Goal: Task Accomplishment & Management: Complete application form

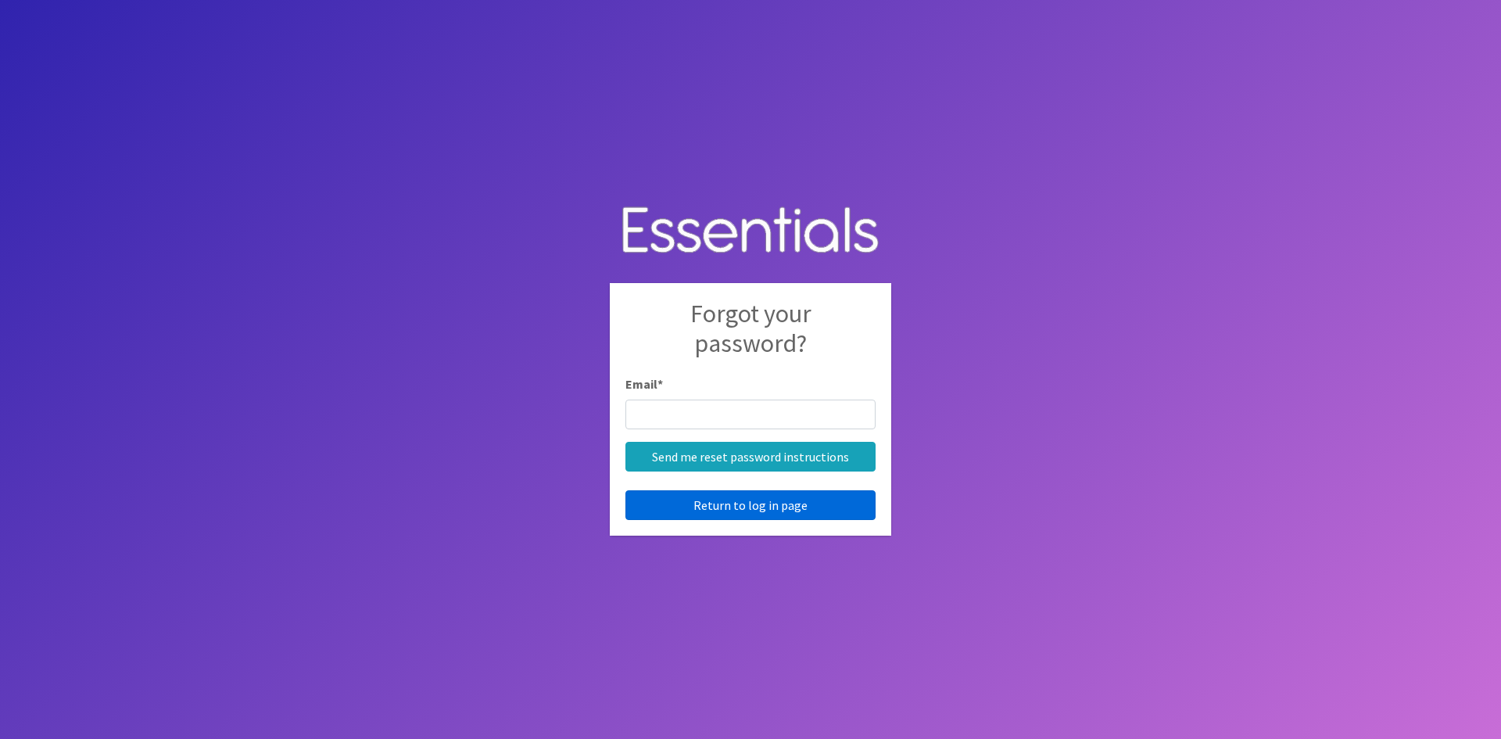
click at [695, 505] on link "Return to log in page" at bounding box center [751, 505] width 250 height 30
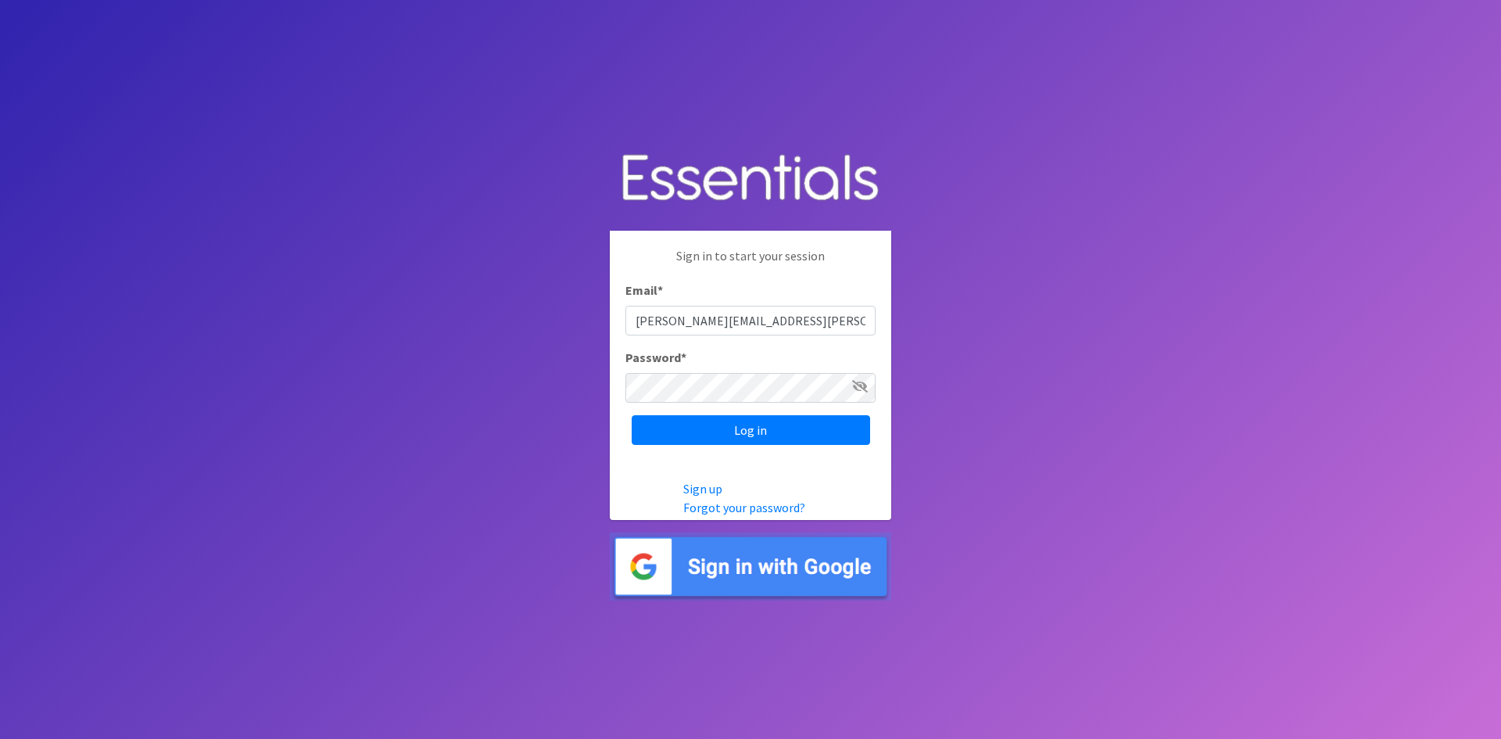
type input "[PERSON_NAME][EMAIL_ADDRESS][PERSON_NAME][DOMAIN_NAME]"
click at [632, 415] on input "Log in" at bounding box center [751, 430] width 238 height 30
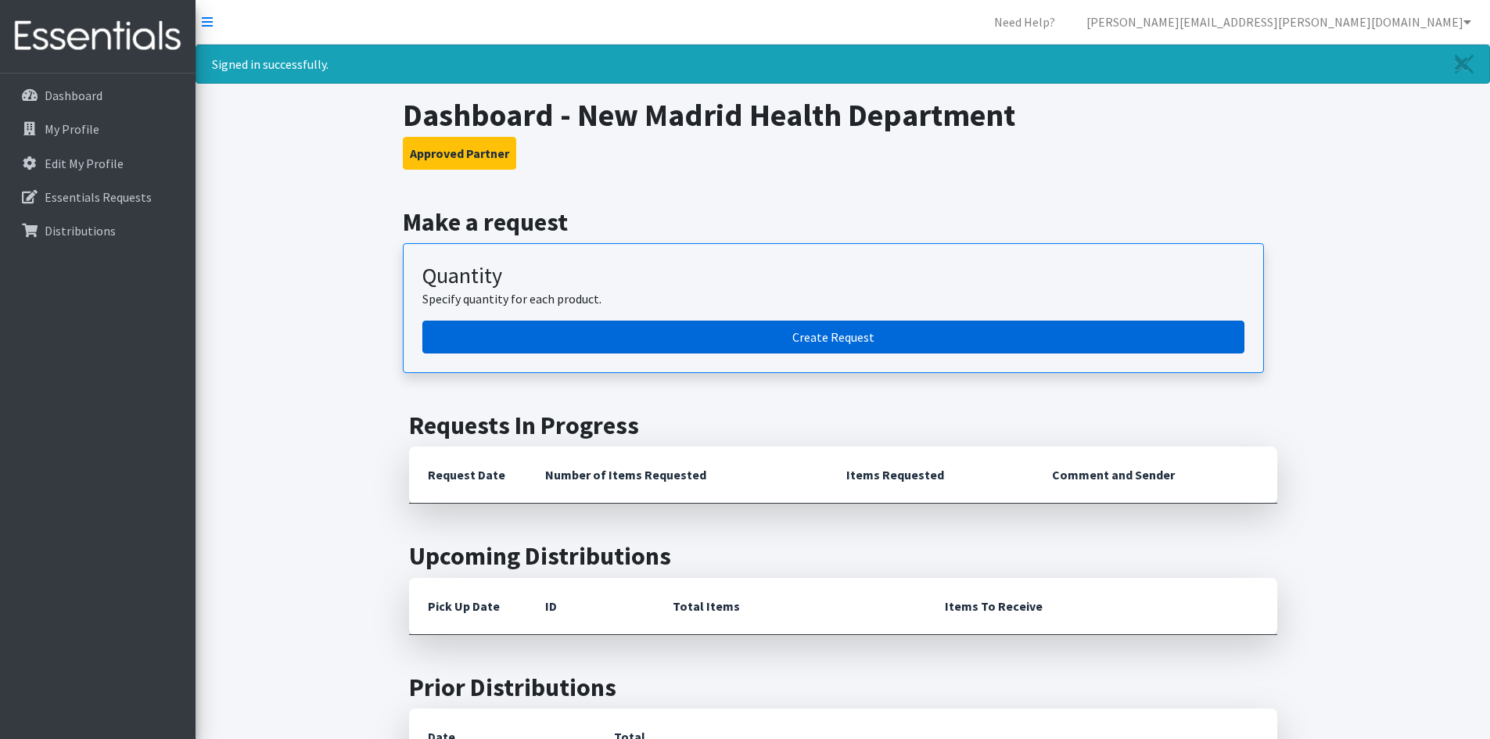
click at [856, 334] on link "Create Request" at bounding box center [833, 337] width 822 height 33
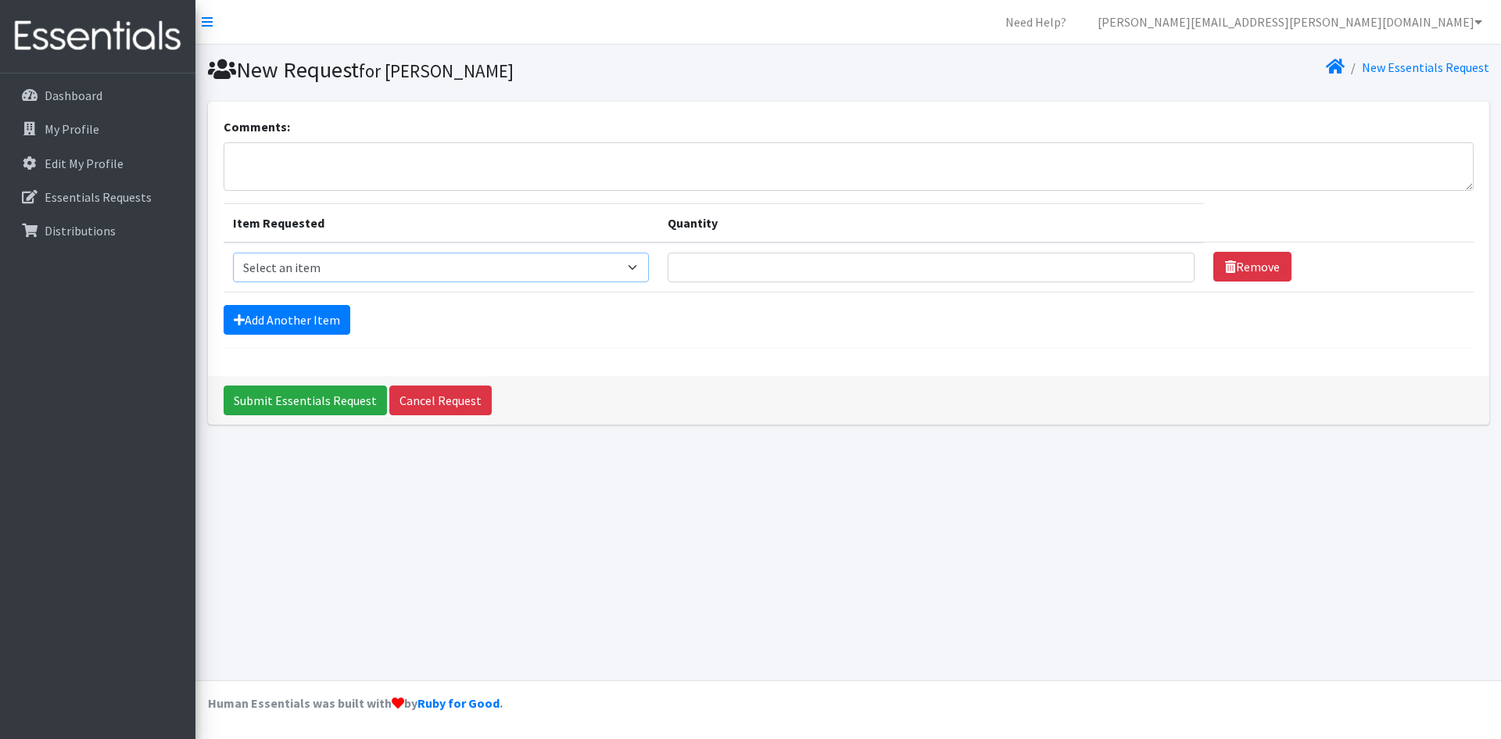
click at [339, 273] on select "Select an item Adult Briefs (x-small) Adult Briefs Large Adult Briefs X-Large A…" at bounding box center [441, 268] width 416 height 30
select select "346"
click at [233, 253] on select "Select an item Adult Briefs (x-small) Adult Briefs Large Adult Briefs X-Large A…" at bounding box center [441, 268] width 416 height 30
click at [816, 270] on input "Quantity" at bounding box center [931, 268] width 527 height 30
type input "200"
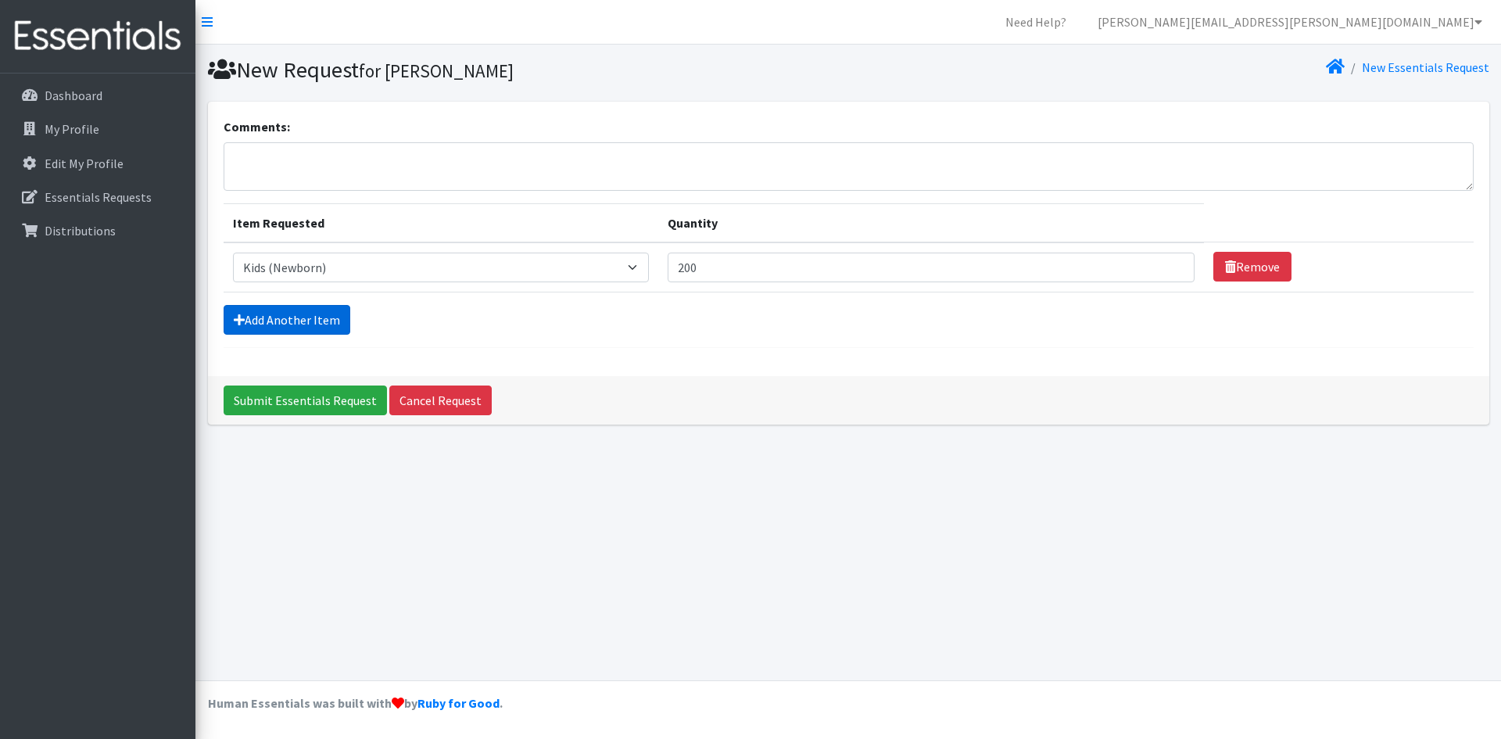
click at [298, 308] on link "Add Another Item" at bounding box center [287, 320] width 127 height 30
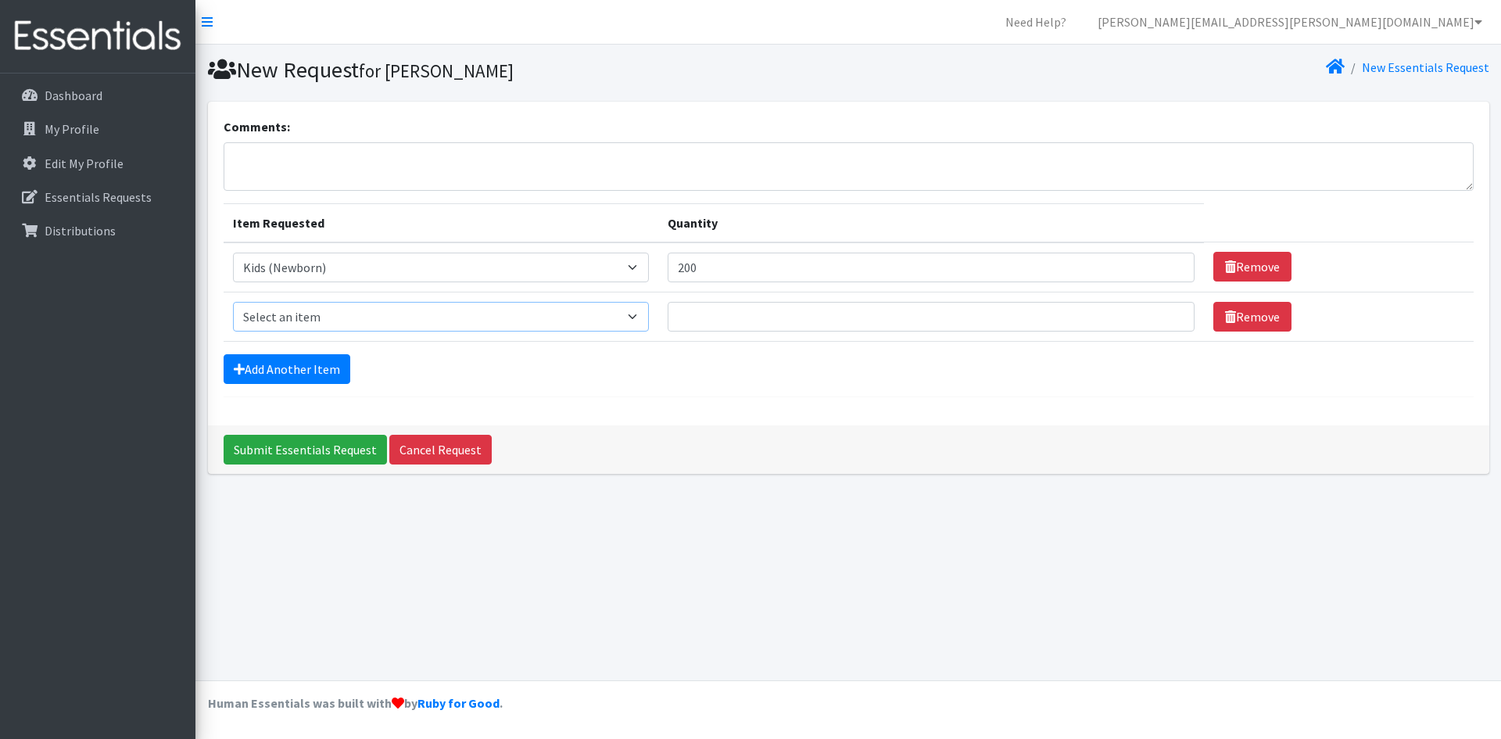
click at [302, 314] on select "Select an item Adult Briefs (x-small) Adult Briefs Large Adult Briefs X-Large A…" at bounding box center [441, 317] width 416 height 30
select select "348"
click at [233, 302] on select "Select an item Adult Briefs (x-small) Adult Briefs Large Adult Briefs X-Large A…" at bounding box center [441, 317] width 416 height 30
click at [744, 314] on input "Quantity" at bounding box center [931, 317] width 527 height 30
type input "200"
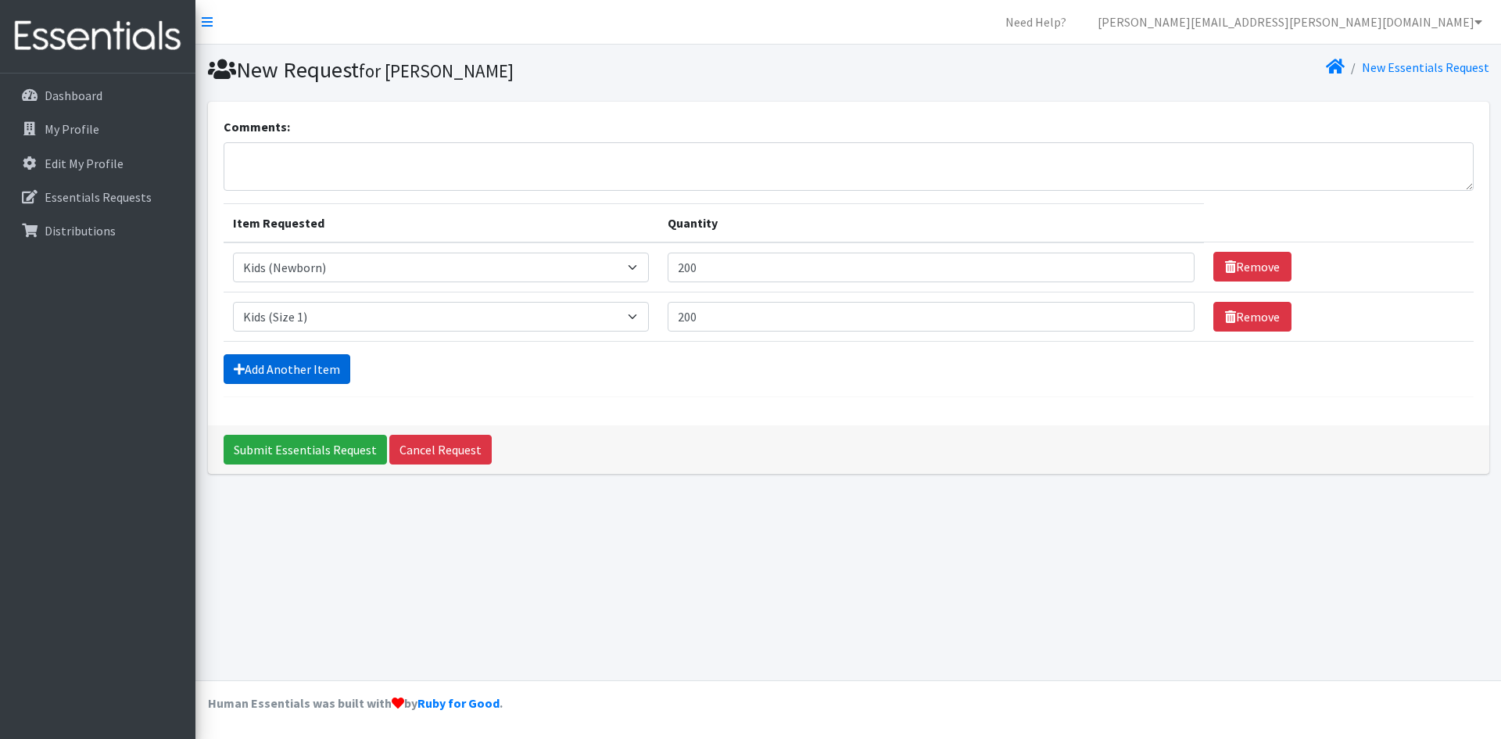
click at [278, 360] on link "Add Another Item" at bounding box center [287, 369] width 127 height 30
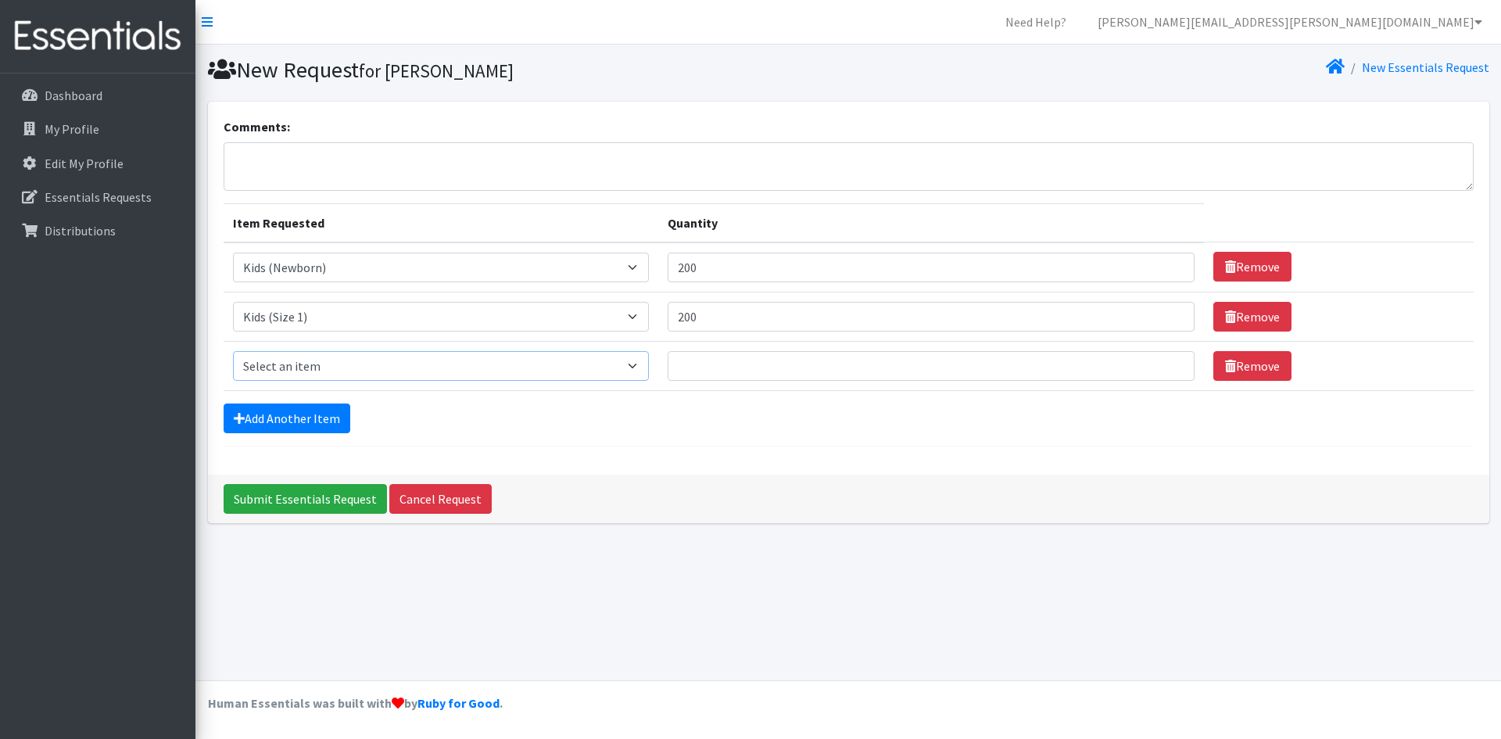
click at [392, 364] on select "Select an item Adult Briefs (x-small) Adult Briefs Large Adult Briefs X-Large A…" at bounding box center [441, 366] width 416 height 30
select select "360"
click at [233, 351] on select "Select an item Adult Briefs (x-small) Adult Briefs Large Adult Briefs X-Large A…" at bounding box center [441, 366] width 416 height 30
click at [724, 351] on input "Quantity" at bounding box center [931, 366] width 527 height 30
type input "400"
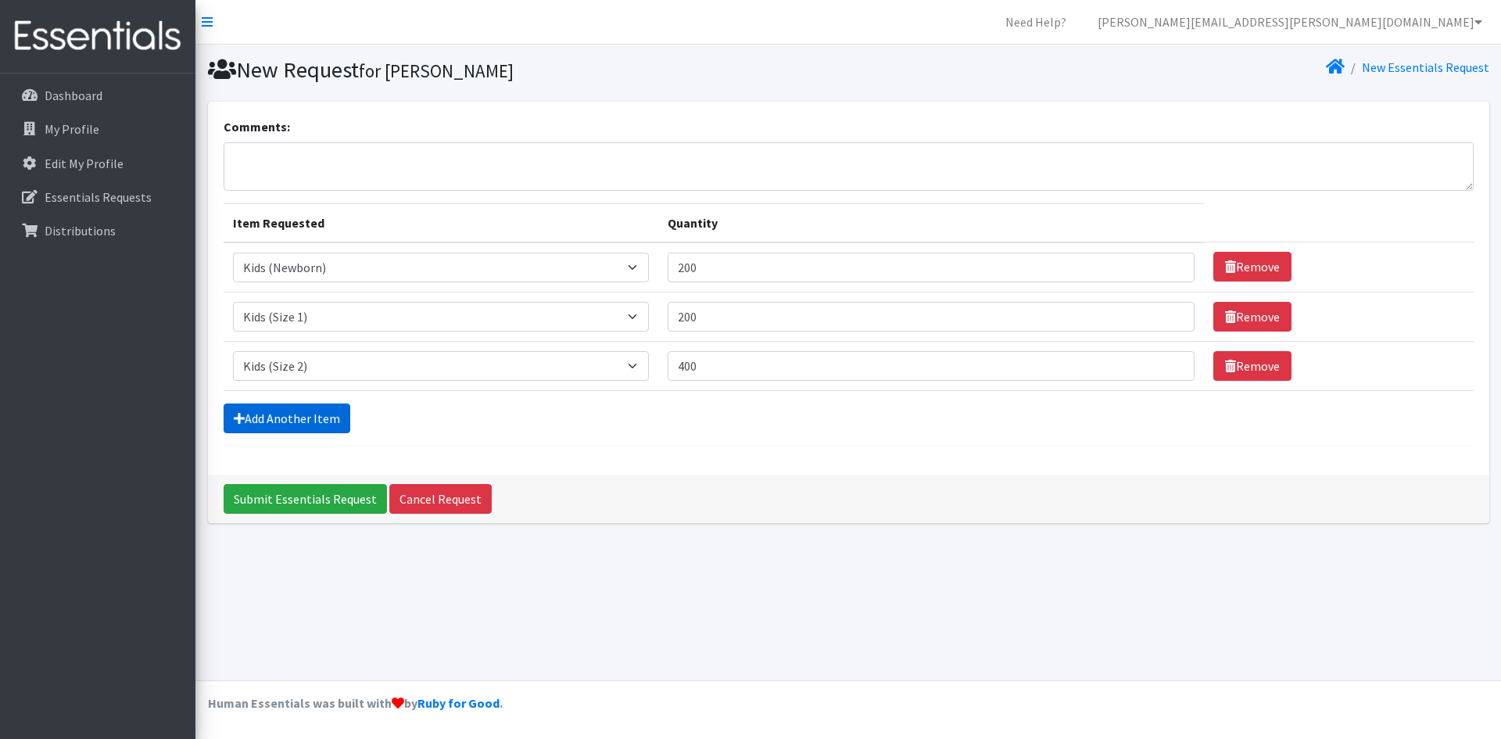
click at [317, 421] on link "Add Another Item" at bounding box center [287, 418] width 127 height 30
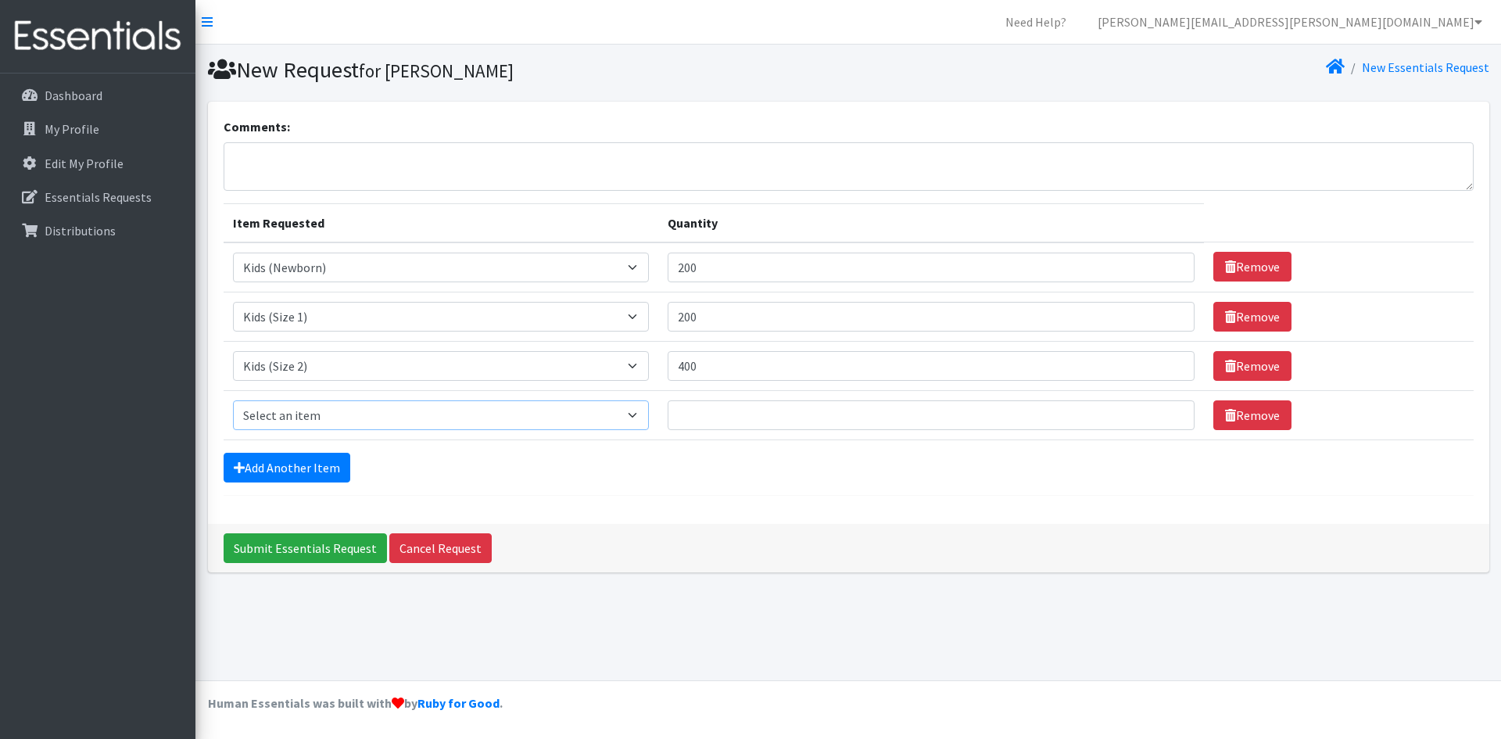
click at [314, 410] on select "Select an item Adult Briefs (x-small) Adult Briefs Large Adult Briefs X-Large A…" at bounding box center [441, 415] width 416 height 30
select select "326"
click at [233, 400] on select "Select an item Adult Briefs (x-small) Adult Briefs Large Adult Briefs X-Large A…" at bounding box center [441, 415] width 416 height 30
click at [747, 419] on input "Quantity" at bounding box center [931, 415] width 527 height 30
type input "500"
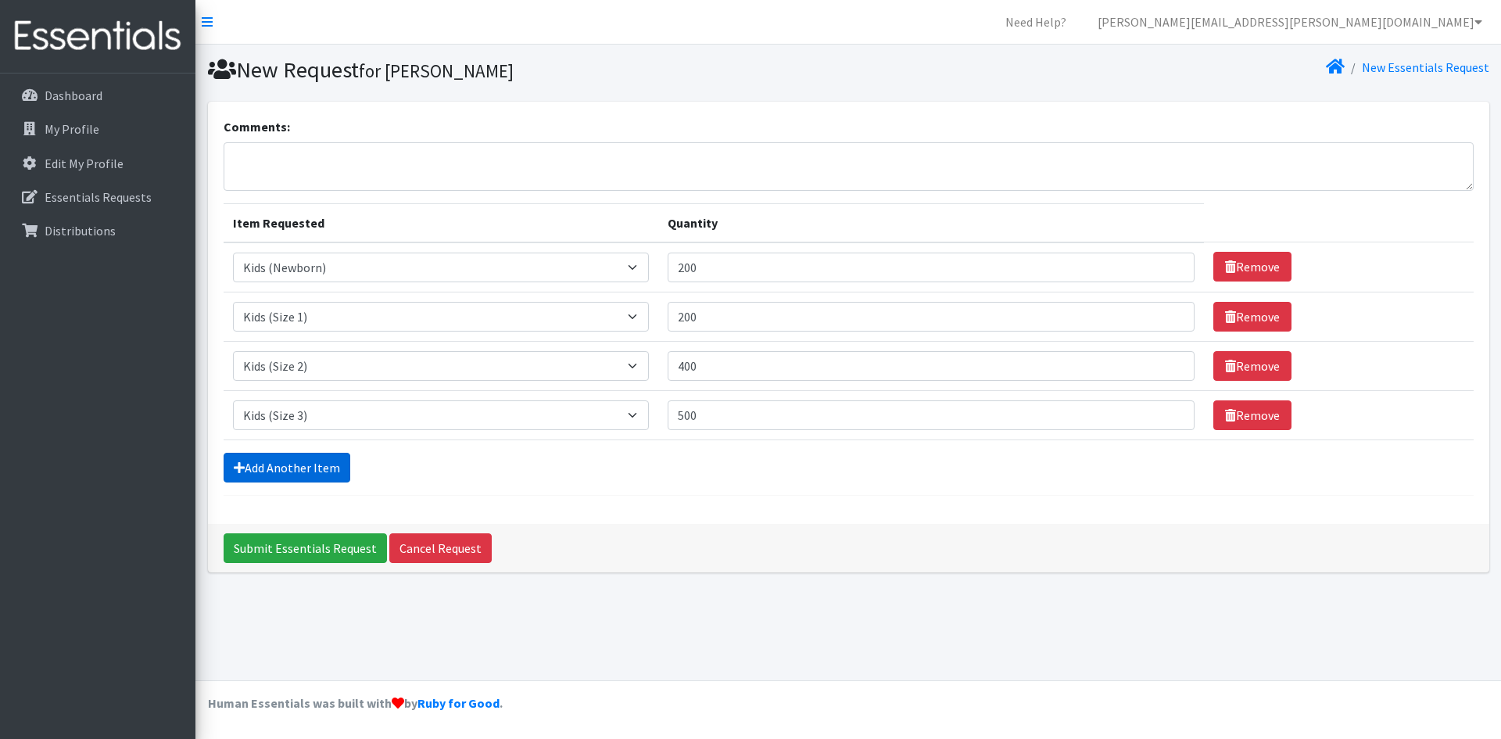
click at [298, 464] on link "Add Another Item" at bounding box center [287, 468] width 127 height 30
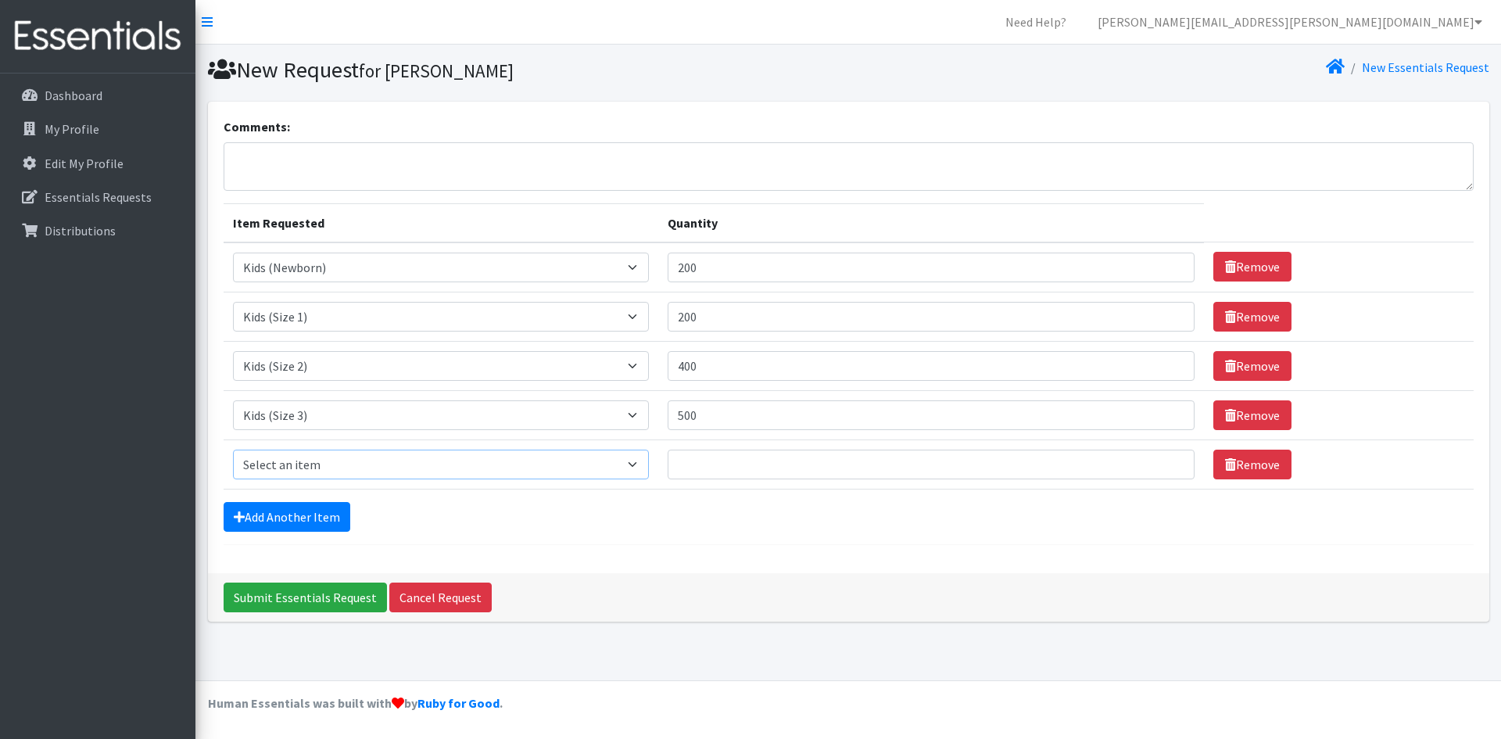
click at [317, 463] on select "Select an item Adult Briefs (x-small) Adult Briefs Large Adult Briefs X-Large A…" at bounding box center [441, 465] width 416 height 30
select select "335"
click at [233, 450] on select "Select an item Adult Briefs (x-small) Adult Briefs Large Adult Briefs X-Large A…" at bounding box center [441, 465] width 416 height 30
click at [734, 457] on input "Quantity" at bounding box center [931, 465] width 527 height 30
type input "500"
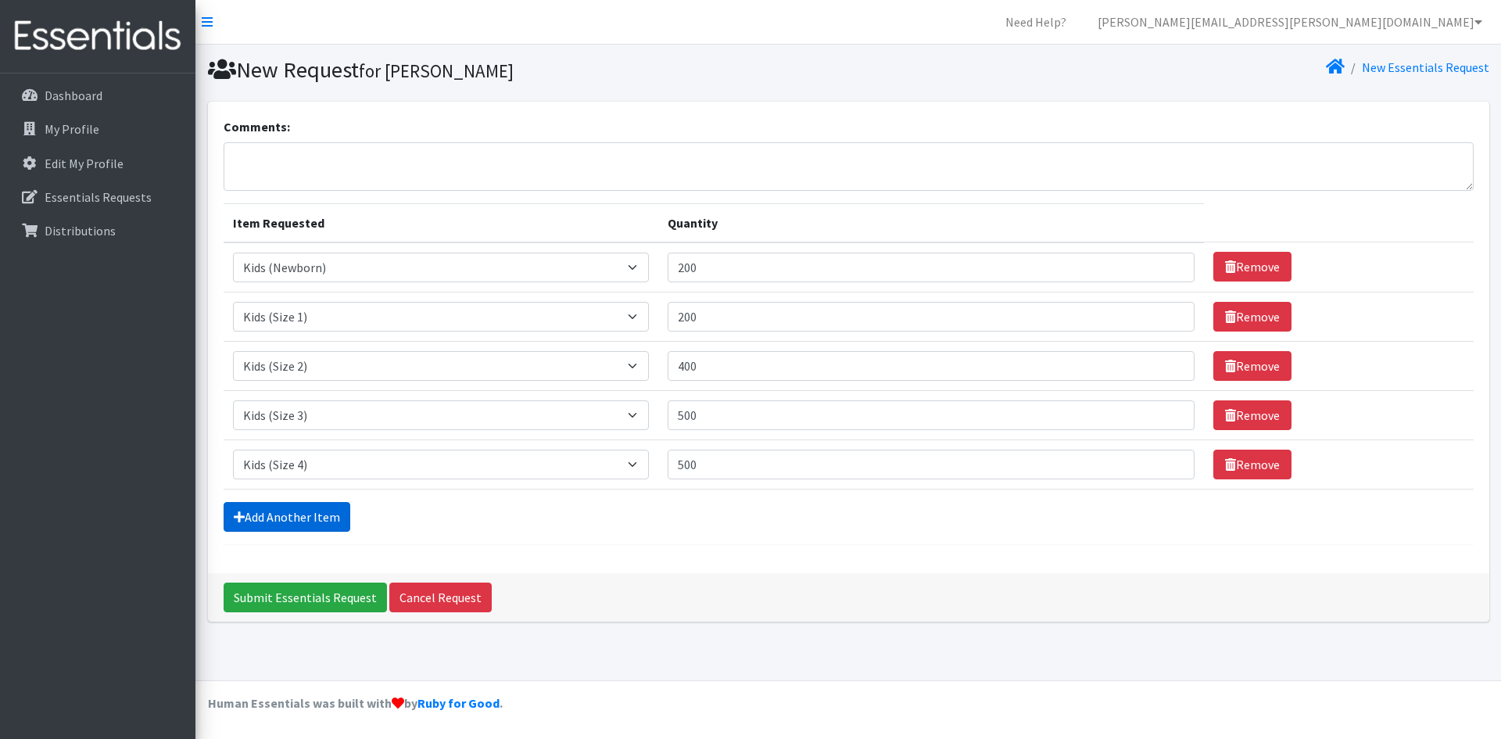
click at [285, 502] on link "Add Another Item" at bounding box center [287, 517] width 127 height 30
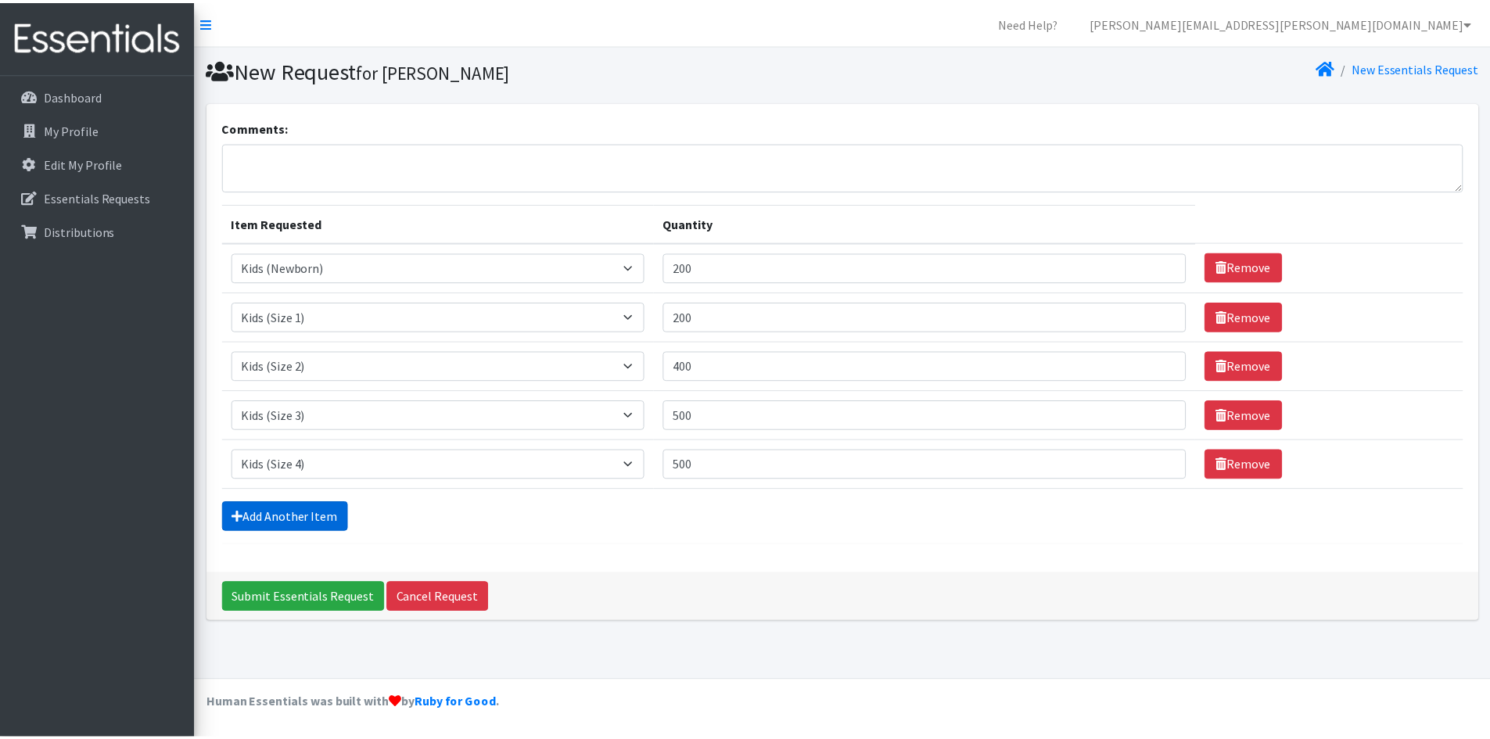
scroll to position [3, 0]
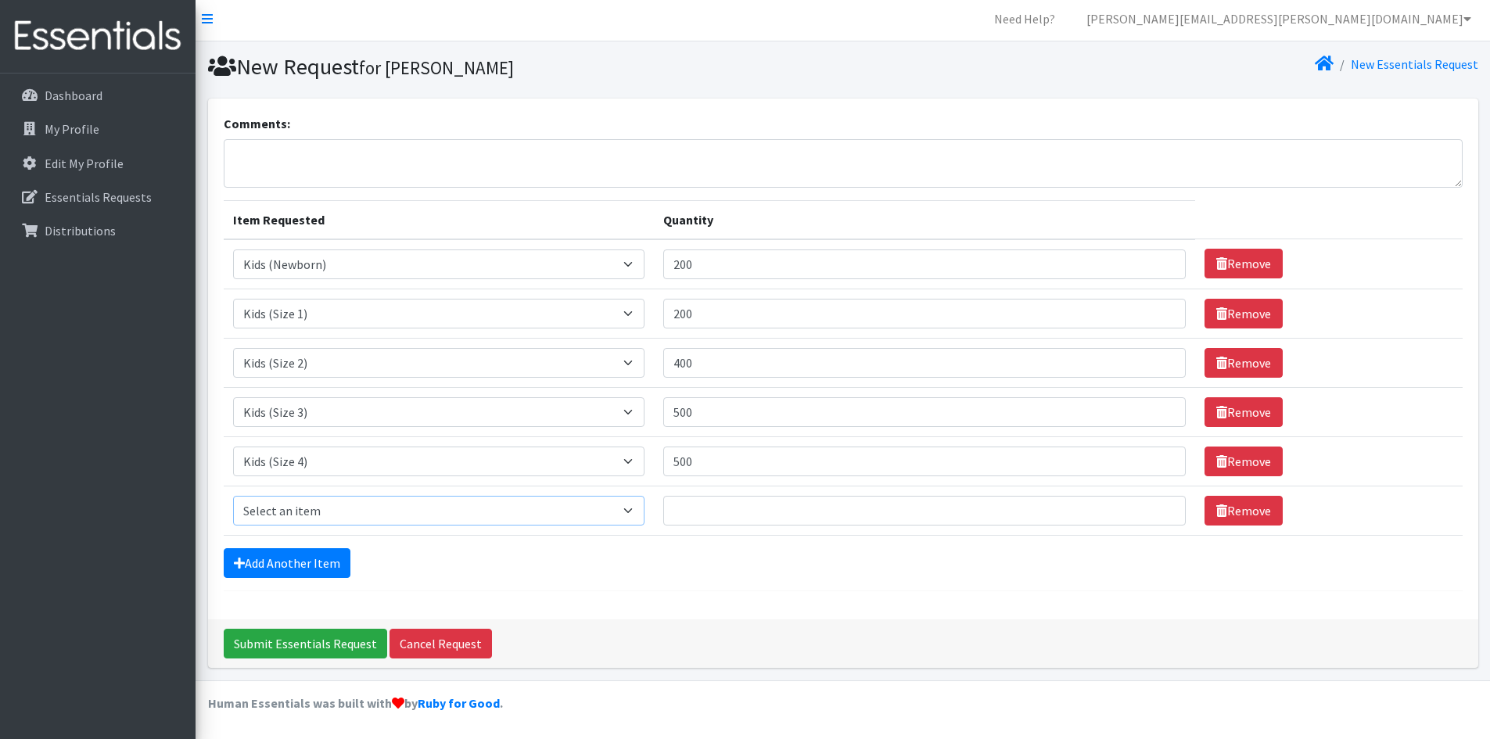
click at [313, 500] on select "Select an item Adult Briefs (x-small) Adult Briefs Large Adult Briefs X-Large A…" at bounding box center [439, 511] width 412 height 30
select select "336"
click at [233, 496] on select "Select an item Adult Briefs (x-small) Adult Briefs Large Adult Briefs X-Large A…" at bounding box center [439, 511] width 412 height 30
click at [768, 520] on input "Quantity" at bounding box center [924, 511] width 522 height 30
type input "600"
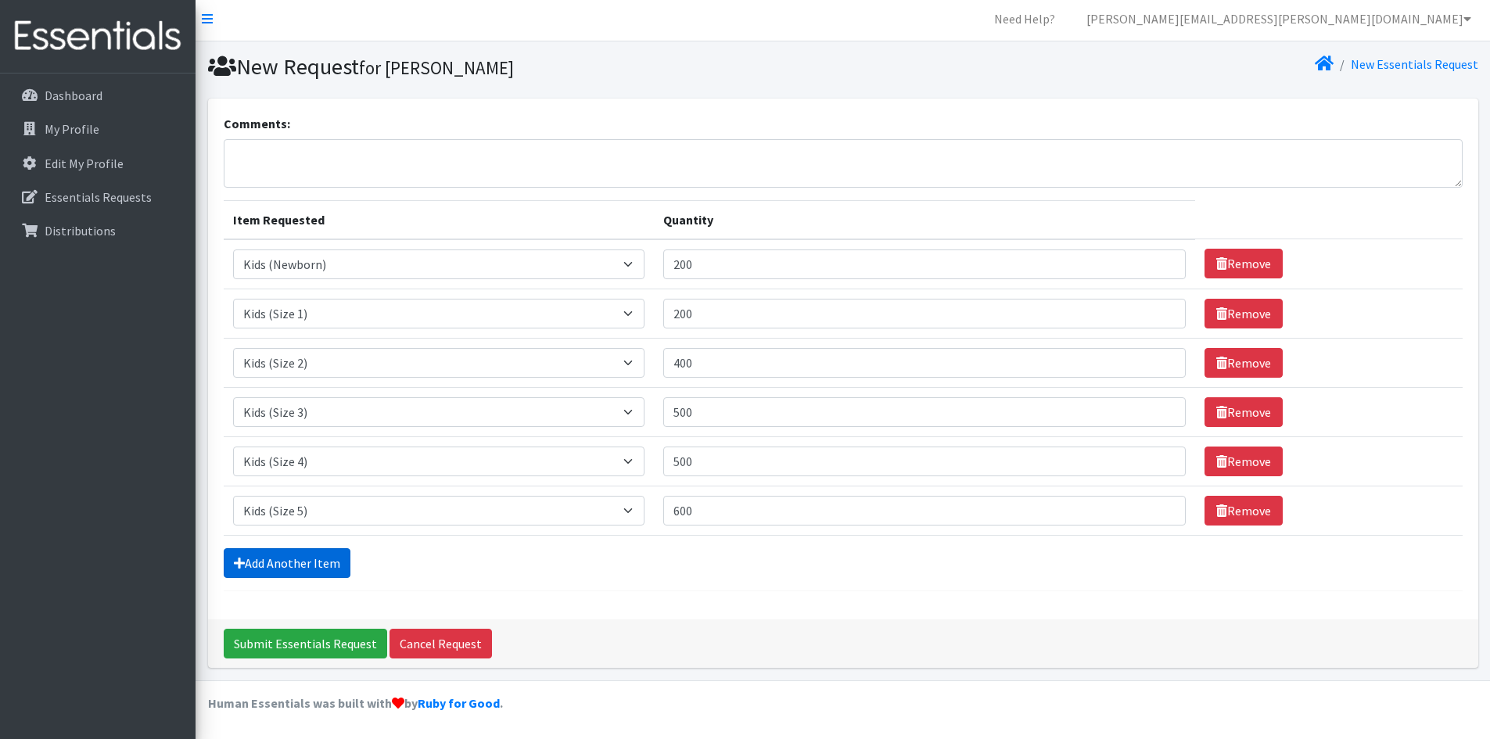
click at [299, 565] on link "Add Another Item" at bounding box center [287, 563] width 127 height 30
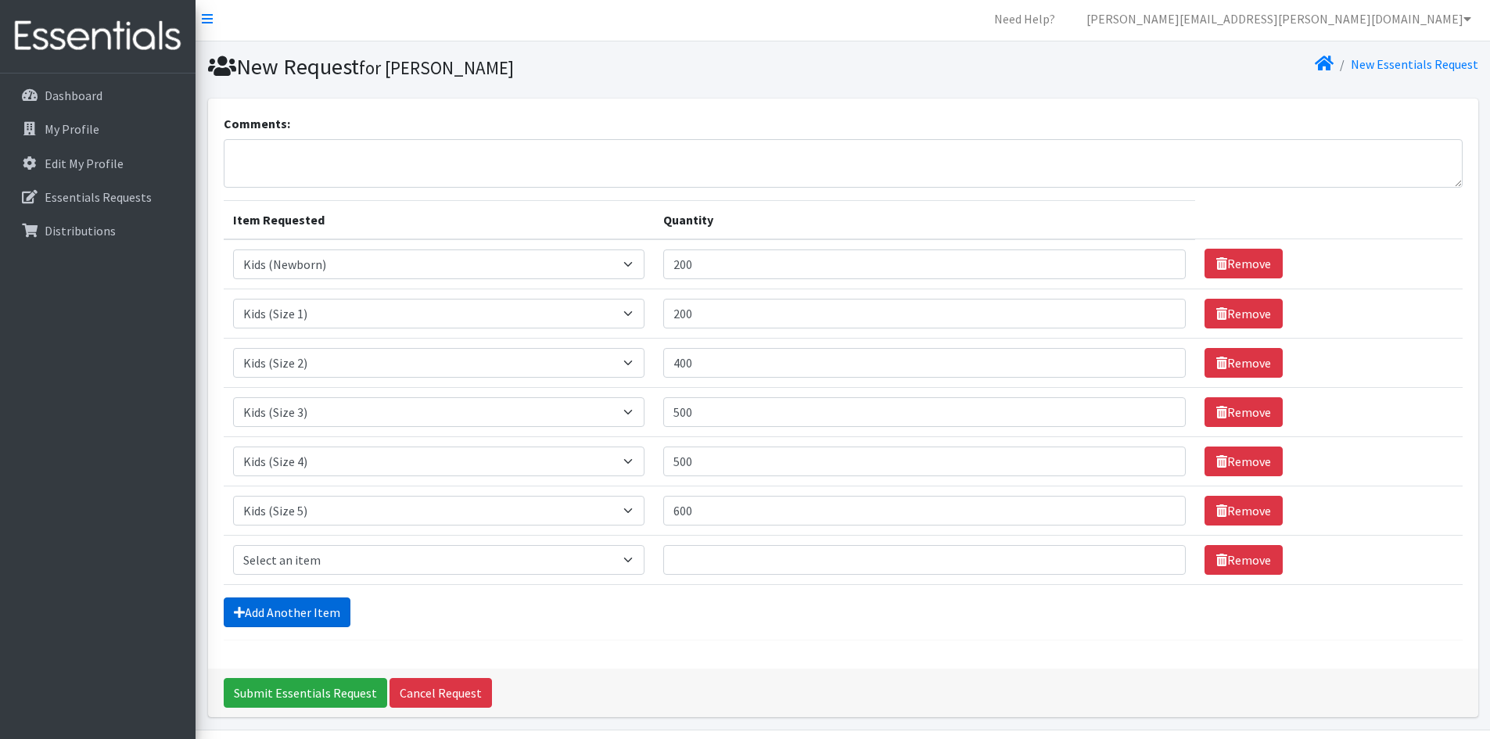
scroll to position [52, 0]
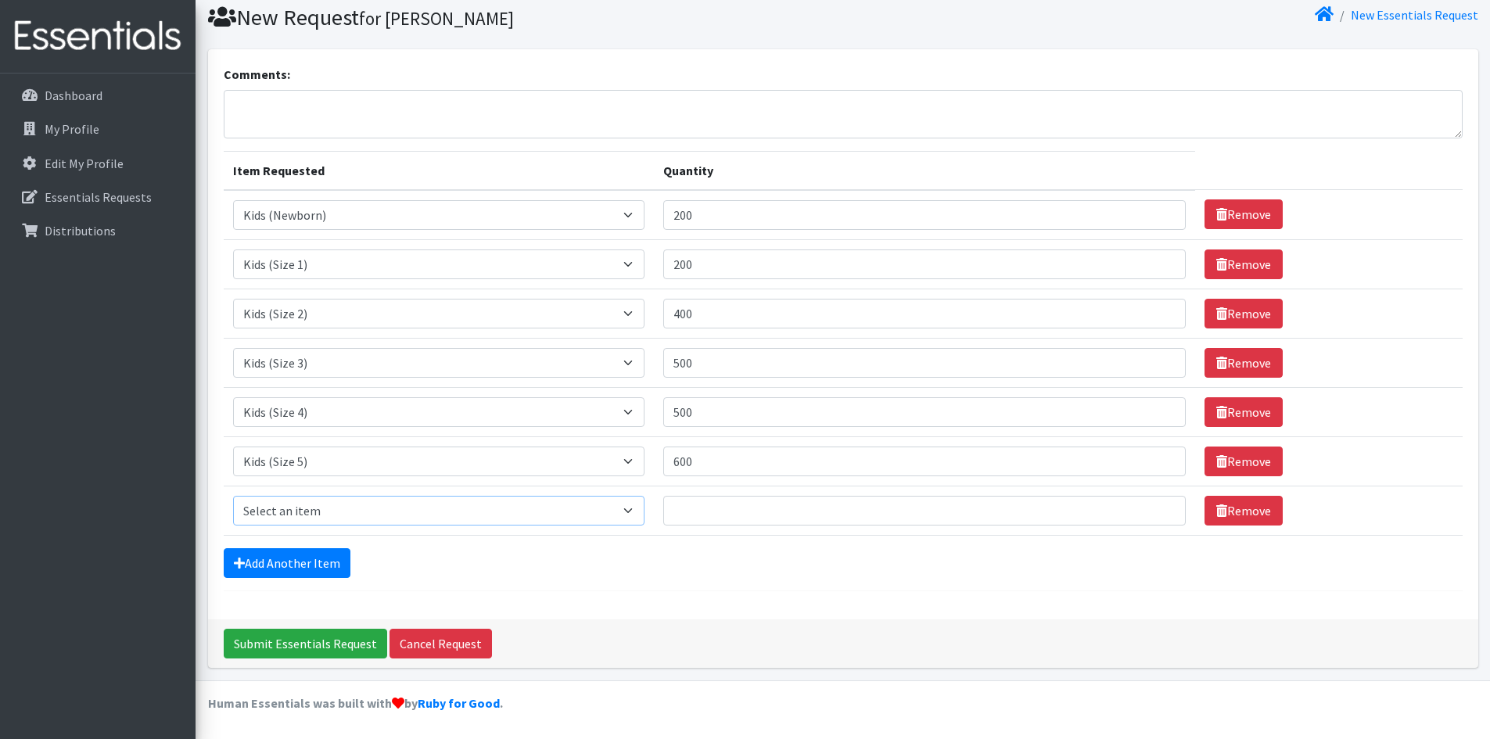
click at [327, 509] on select "Select an item Adult Briefs (x-small) Adult Briefs Large Adult Briefs X-Large A…" at bounding box center [439, 511] width 412 height 30
select select "338"
click at [233, 496] on select "Select an item Adult Briefs (x-small) Adult Briefs Large Adult Briefs X-Large A…" at bounding box center [439, 511] width 412 height 30
click at [741, 518] on input "Quantity" at bounding box center [924, 511] width 522 height 30
type input "600"
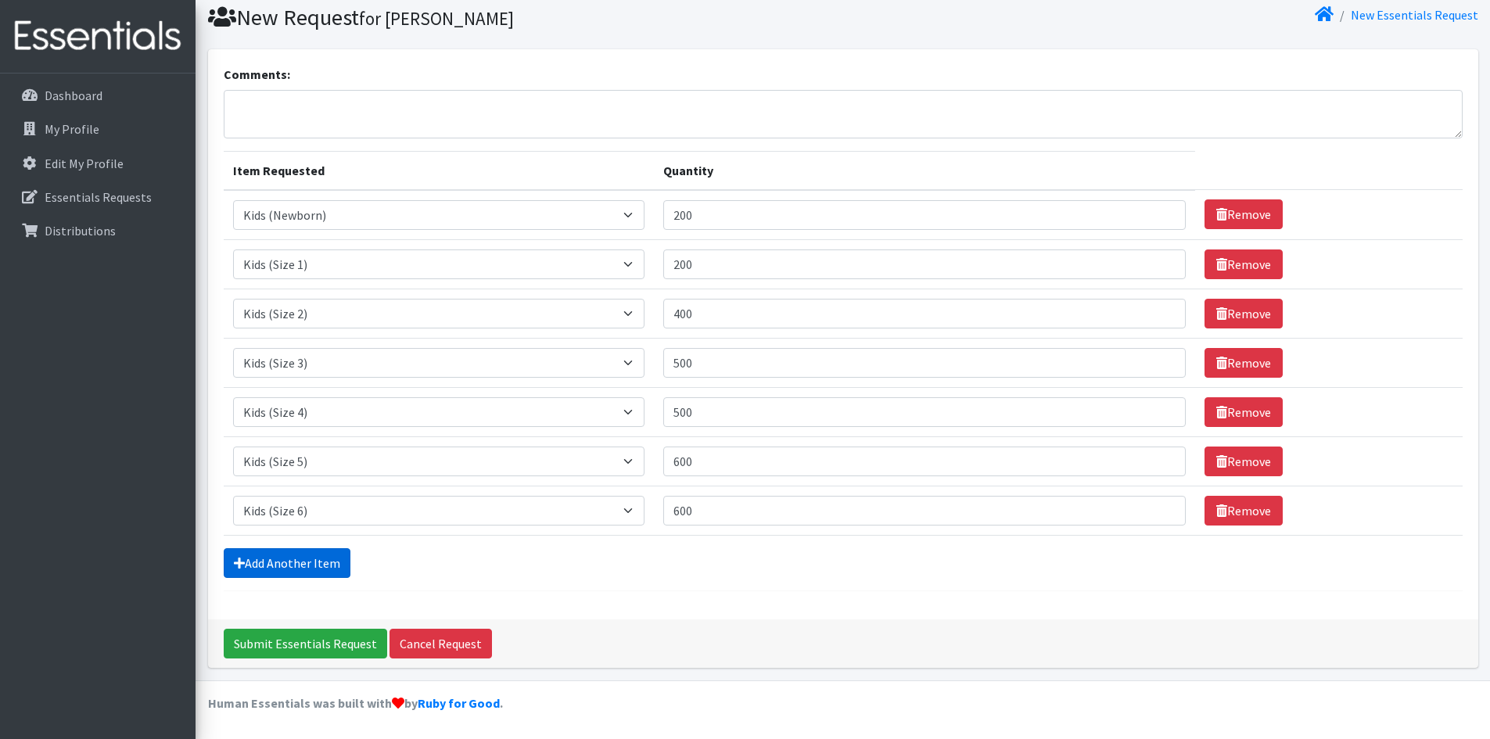
click at [303, 555] on link "Add Another Item" at bounding box center [287, 563] width 127 height 30
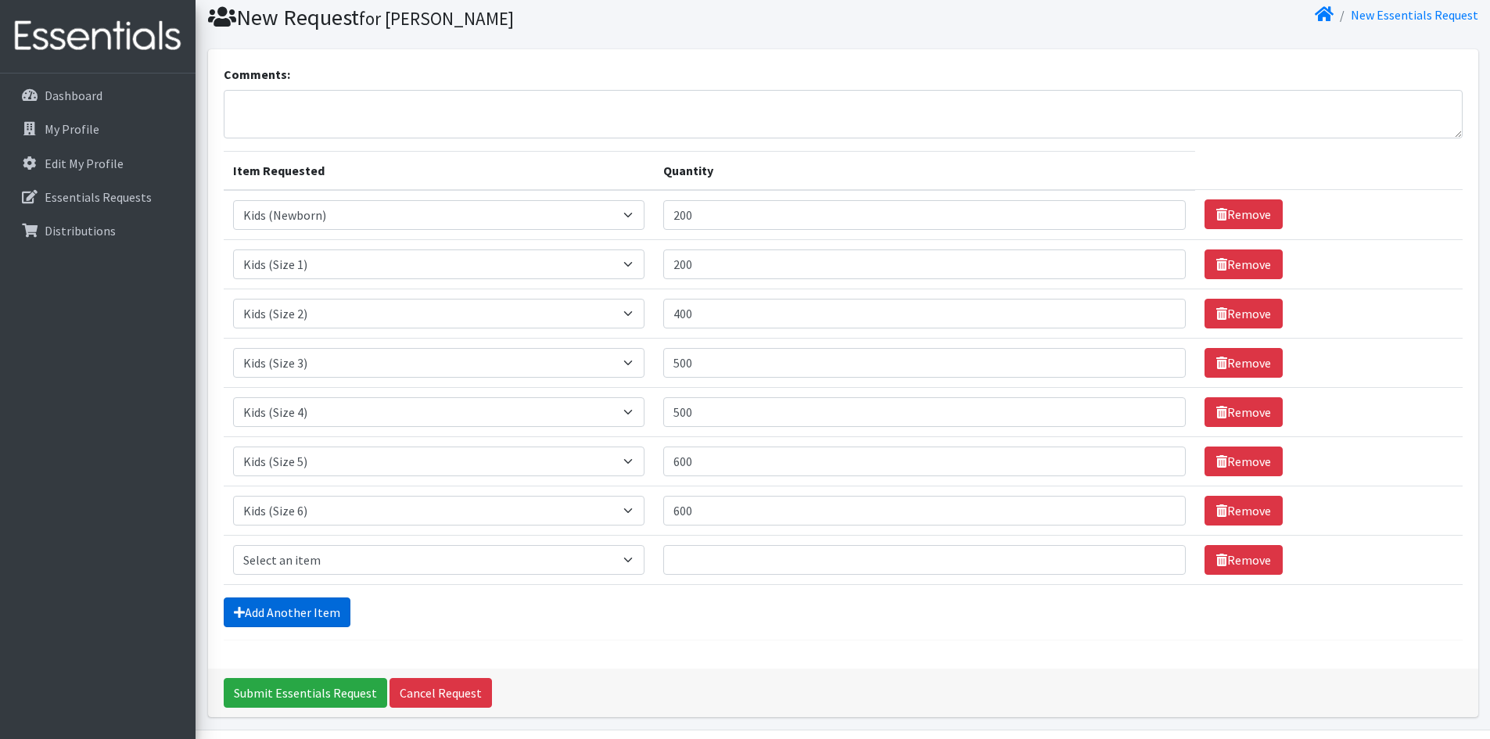
scroll to position [102, 0]
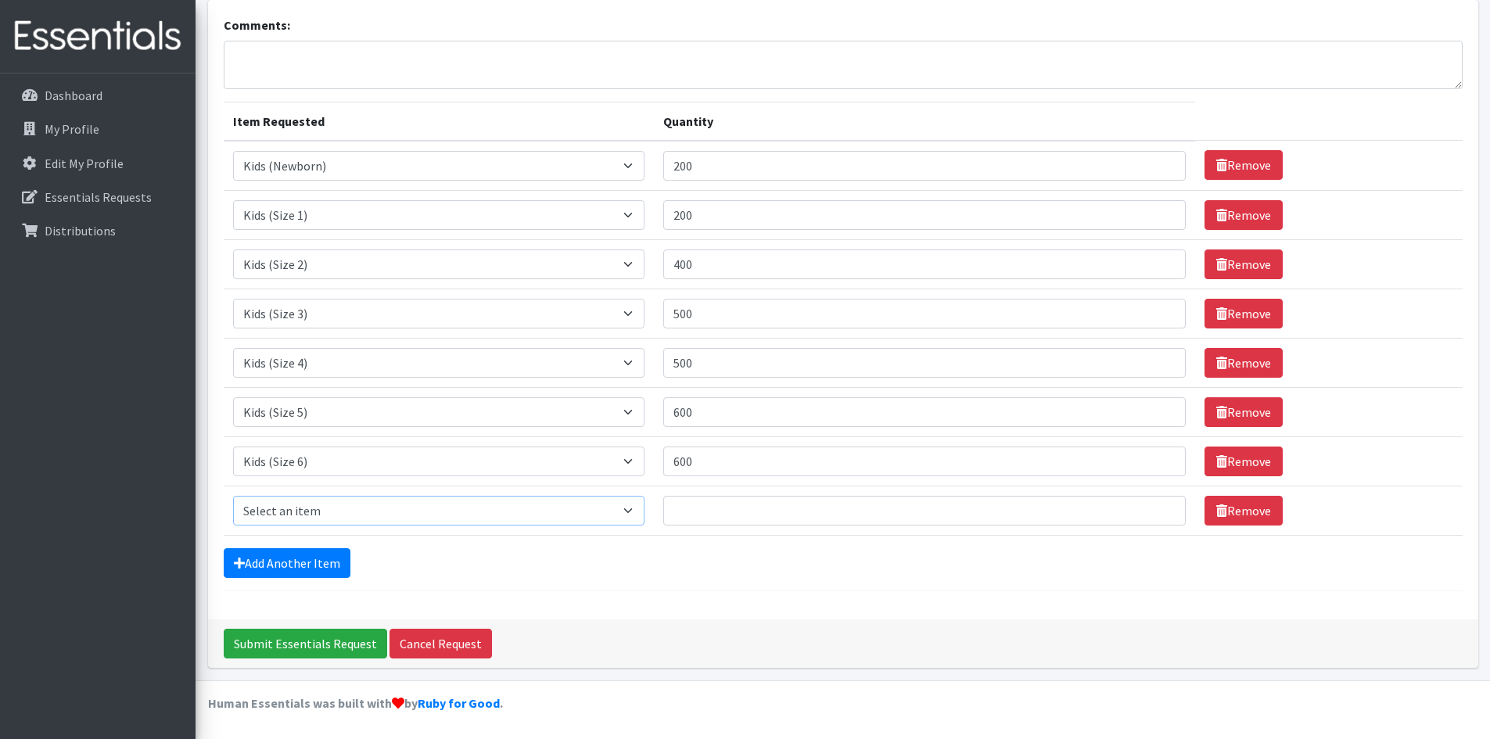
click at [308, 498] on select "Select an item Adult Briefs (x-small) Adult Briefs Large Adult Briefs X-Large A…" at bounding box center [439, 511] width 412 height 30
select select "353"
click at [233, 496] on select "Select an item Adult Briefs (x-small) Adult Briefs Large Adult Briefs X-Large A…" at bounding box center [439, 511] width 412 height 30
click at [713, 502] on input "Quantity" at bounding box center [924, 511] width 522 height 30
type input "500"
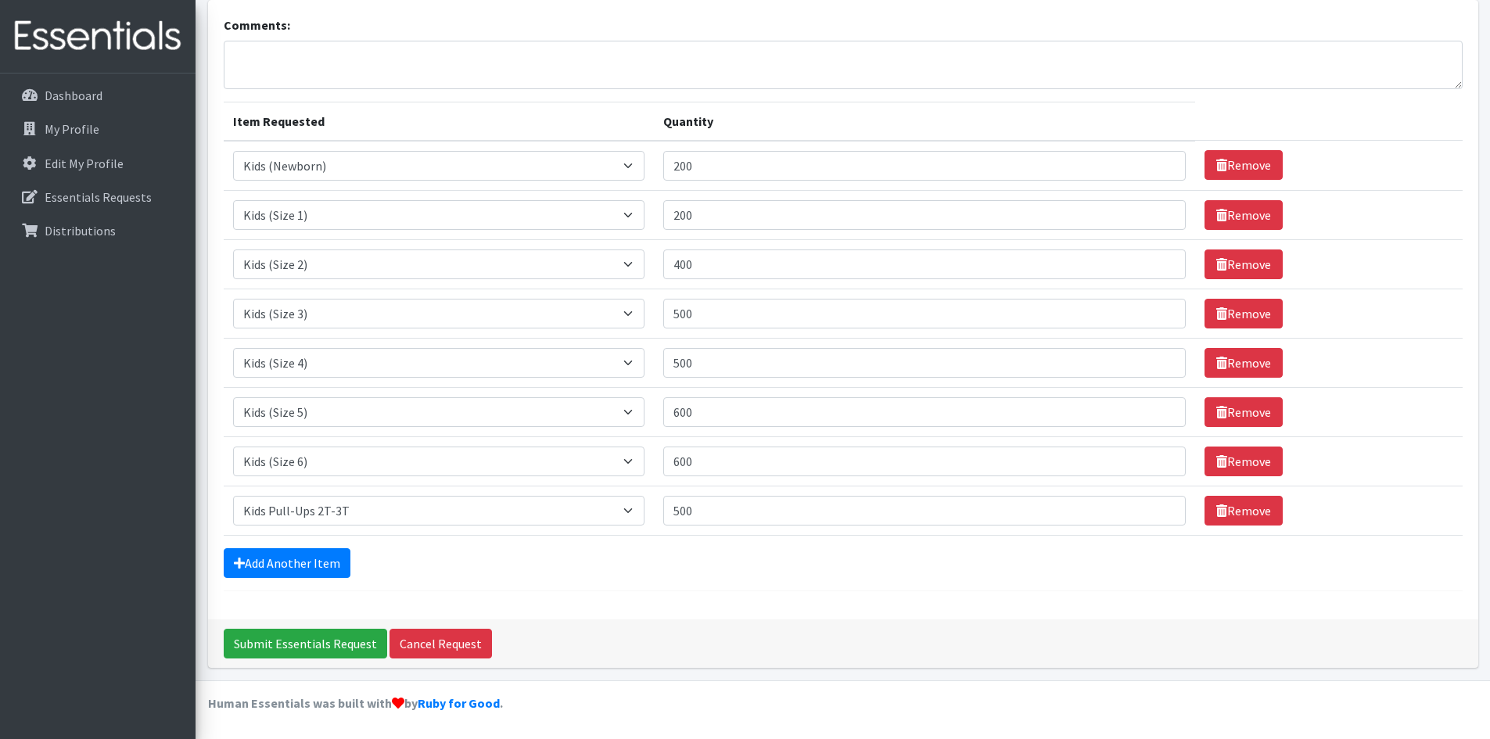
click at [719, 579] on form "Comments: Item Requested Quantity Item Requested Select an item Adult Briefs (x…" at bounding box center [843, 304] width 1239 height 576
click at [707, 600] on div "Comments: Item Requested Quantity Item Requested Select an item Adult Briefs (x…" at bounding box center [843, 309] width 1270 height 619
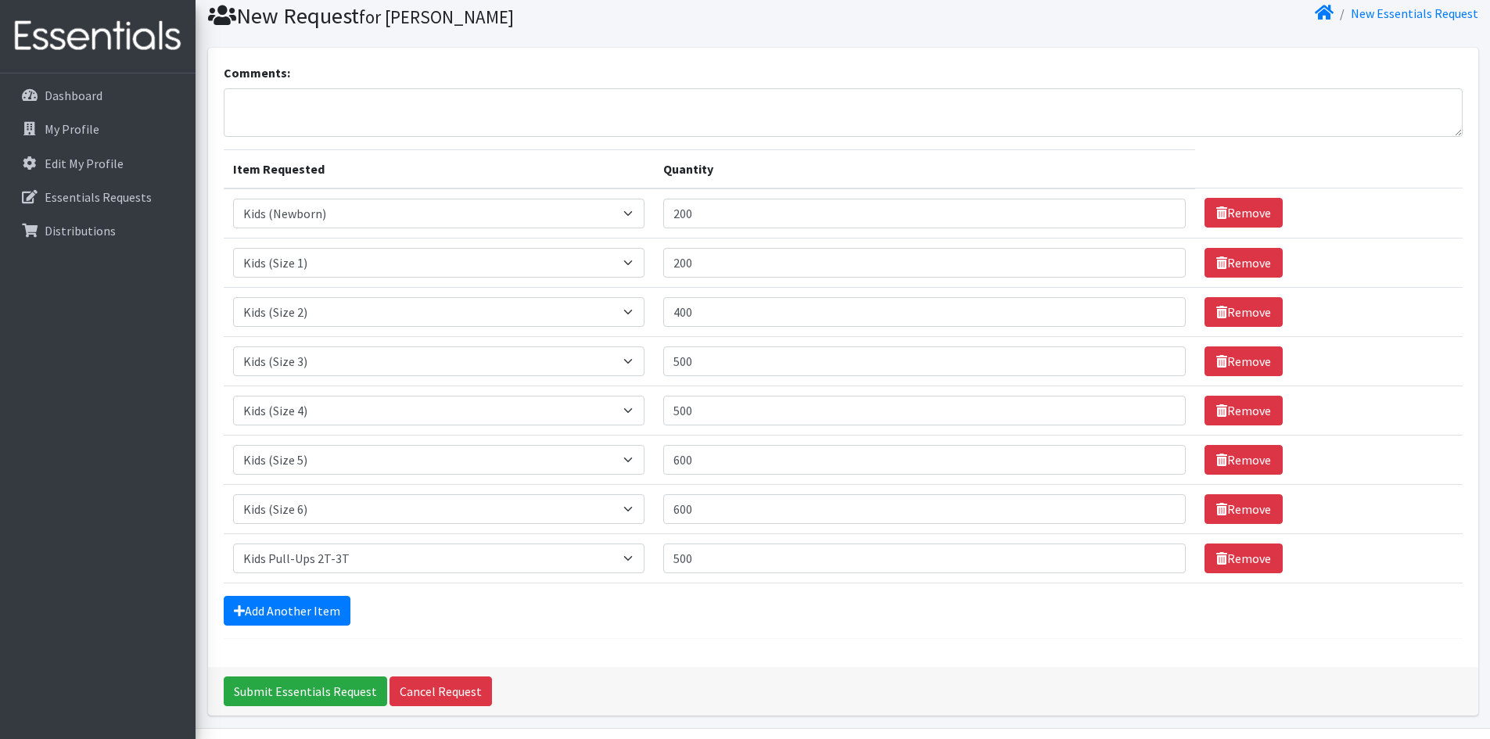
scroll to position [0, 0]
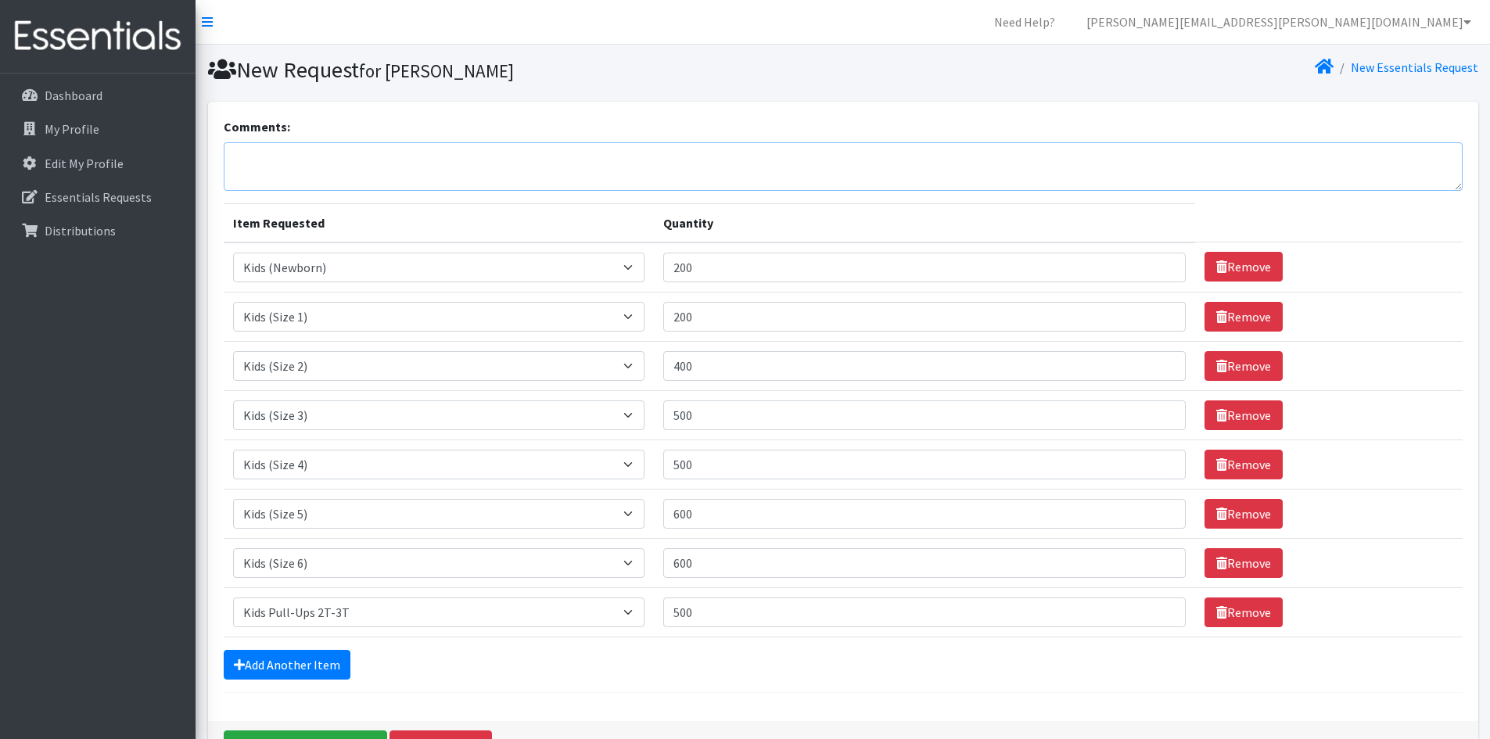
click at [355, 167] on textarea "Comments:" at bounding box center [843, 166] width 1239 height 48
type textarea "Diapers for Health fair on [DATE]"
click at [387, 113] on div "Comments: Diapers for Health fair on October 2nd, 2025 Item Requested Quantity …" at bounding box center [843, 411] width 1270 height 619
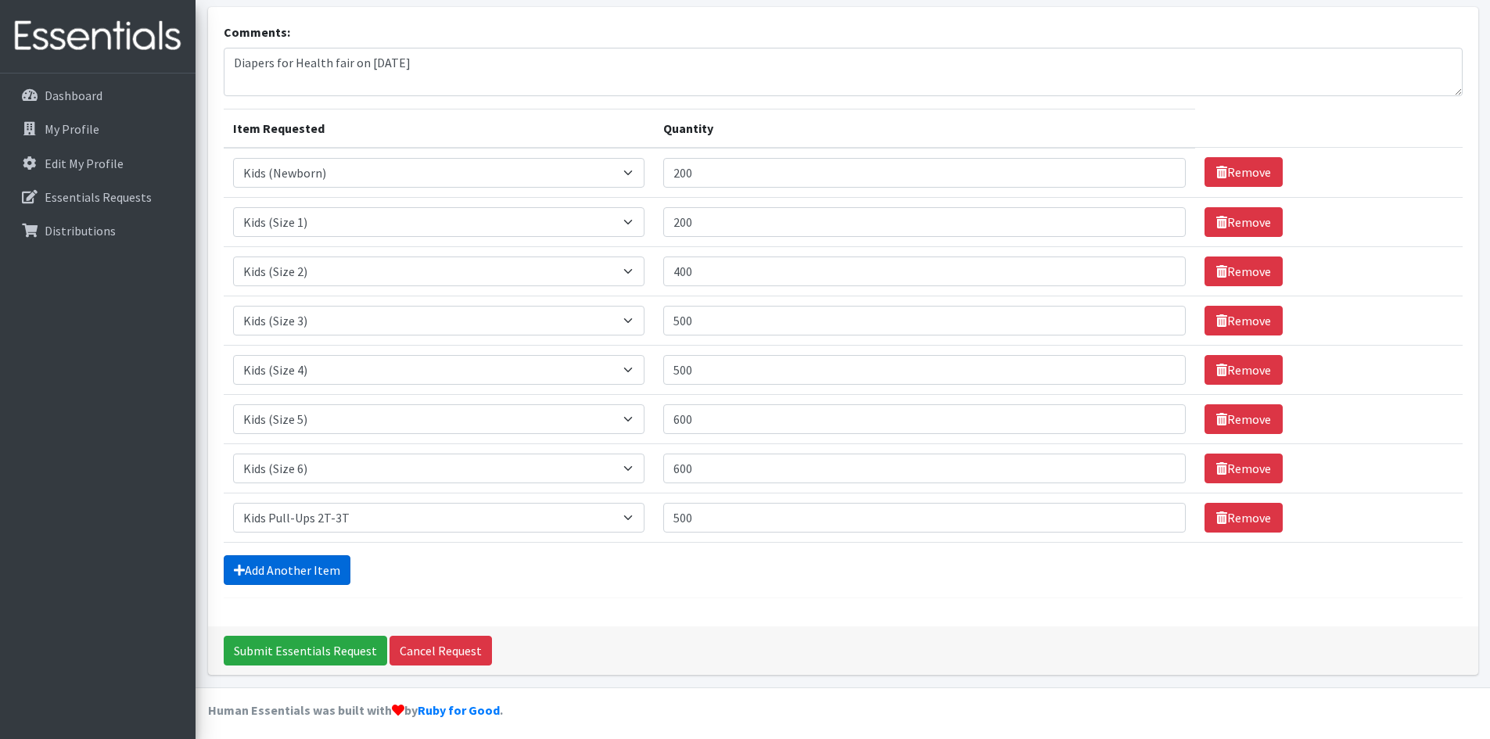
scroll to position [102, 0]
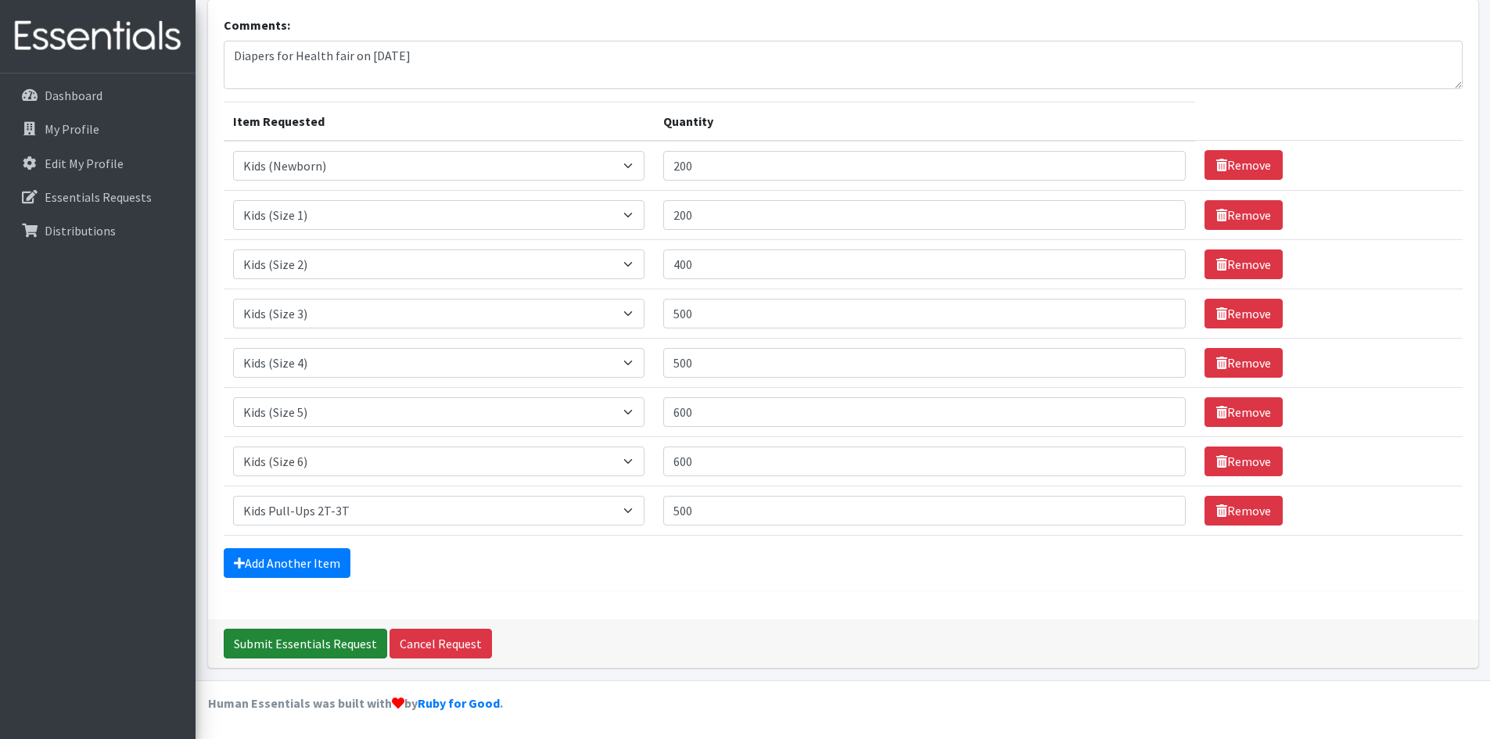
click at [314, 635] on input "Submit Essentials Request" at bounding box center [305, 644] width 163 height 30
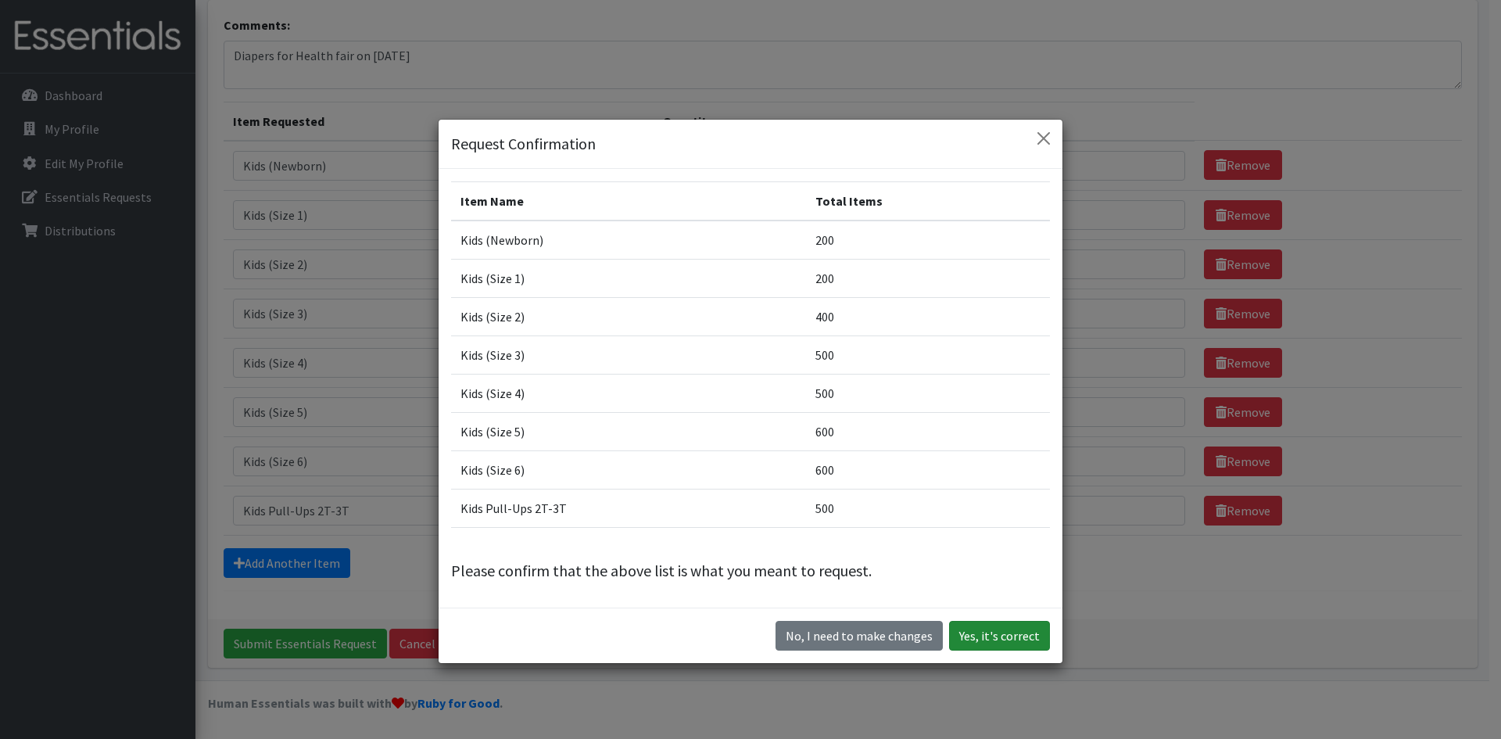
click at [988, 633] on button "Yes, it's correct" at bounding box center [999, 636] width 101 height 30
